Goal: Find contact information: Find contact information

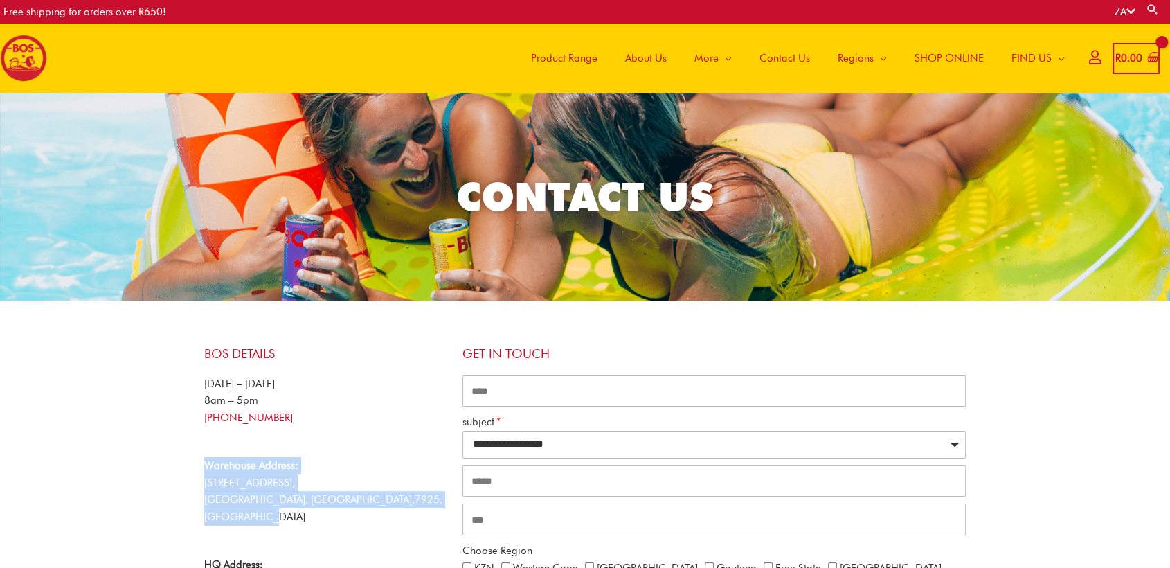
drag, startPoint x: 203, startPoint y: 461, endPoint x: 430, endPoint y: 500, distance: 229.6
click at [432, 500] on p "Warehouse Address: 53 Viben Avenue, Brackenfell Industrial, Cape Town, Western …" at bounding box center [326, 491] width 244 height 69
copy p "Warehouse Address: 53 Viben Avenue, Brackenfell Industrial, Cape Town, Western …"
